Goal: Find specific page/section: Find specific page/section

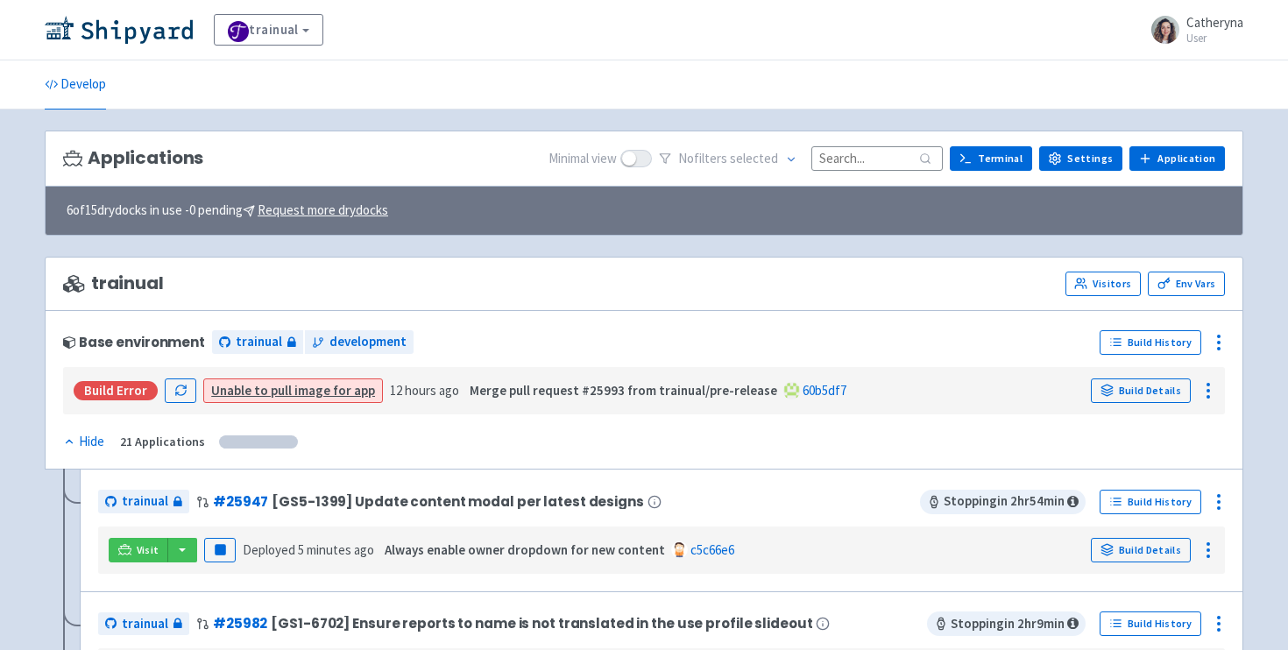
click at [858, 156] on input at bounding box center [877, 158] width 131 height 24
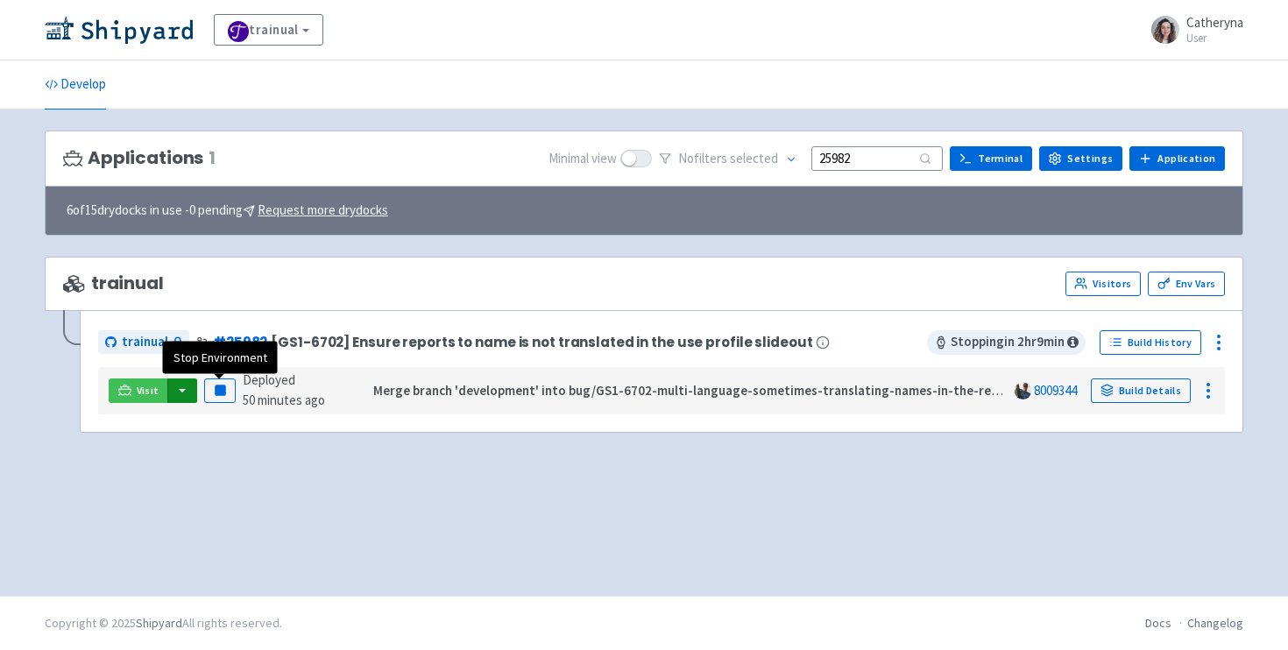
type input "25982"
click at [181, 391] on button "button" at bounding box center [182, 391] width 30 height 25
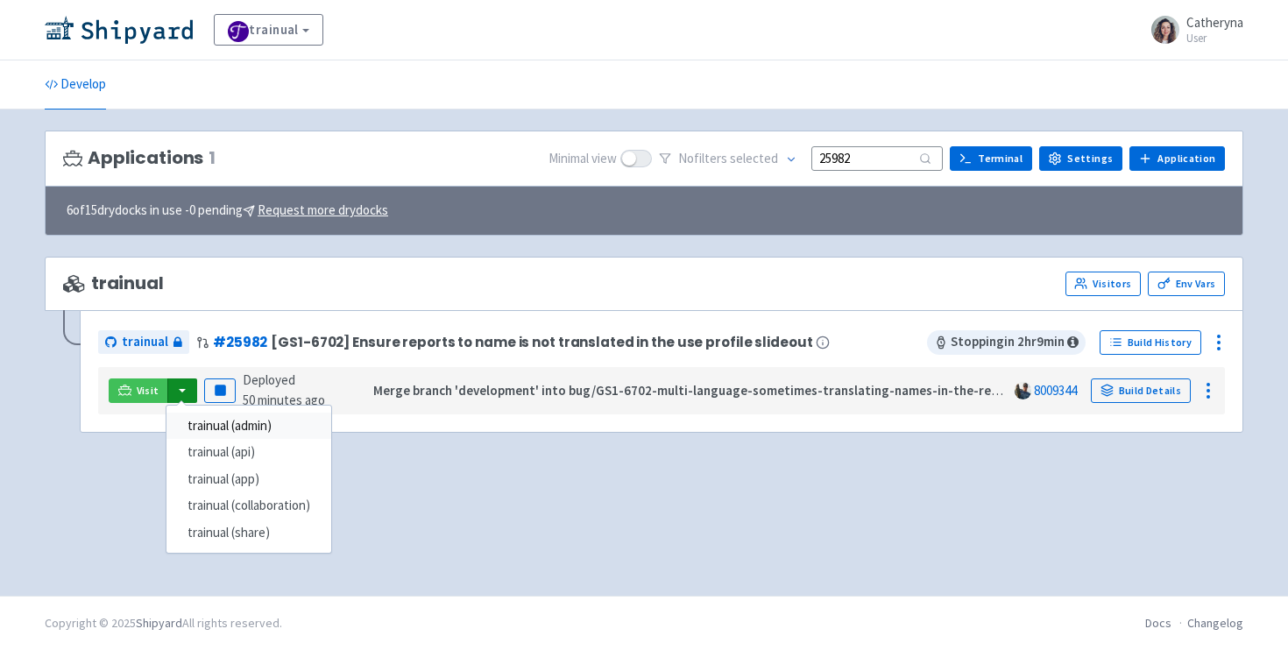
click at [237, 420] on link "trainual (admin)" at bounding box center [249, 426] width 165 height 27
